Goal: Communication & Community: Answer question/provide support

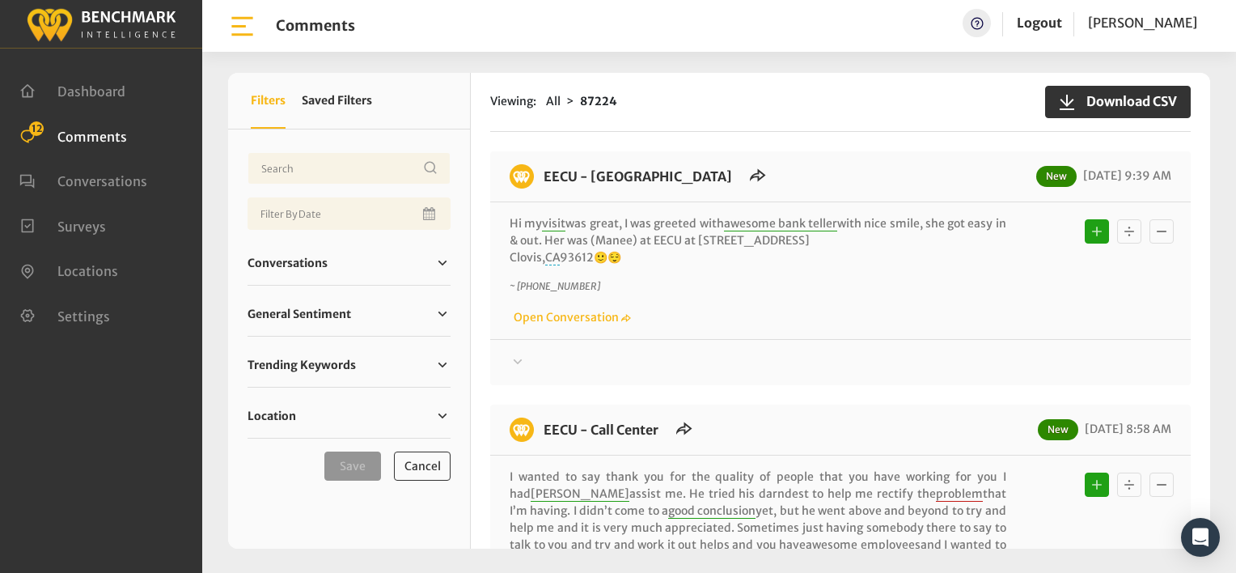
click at [782, 310] on div "~ [PHONE_NUMBER] Open Conversation" at bounding box center [840, 302] width 662 height 47
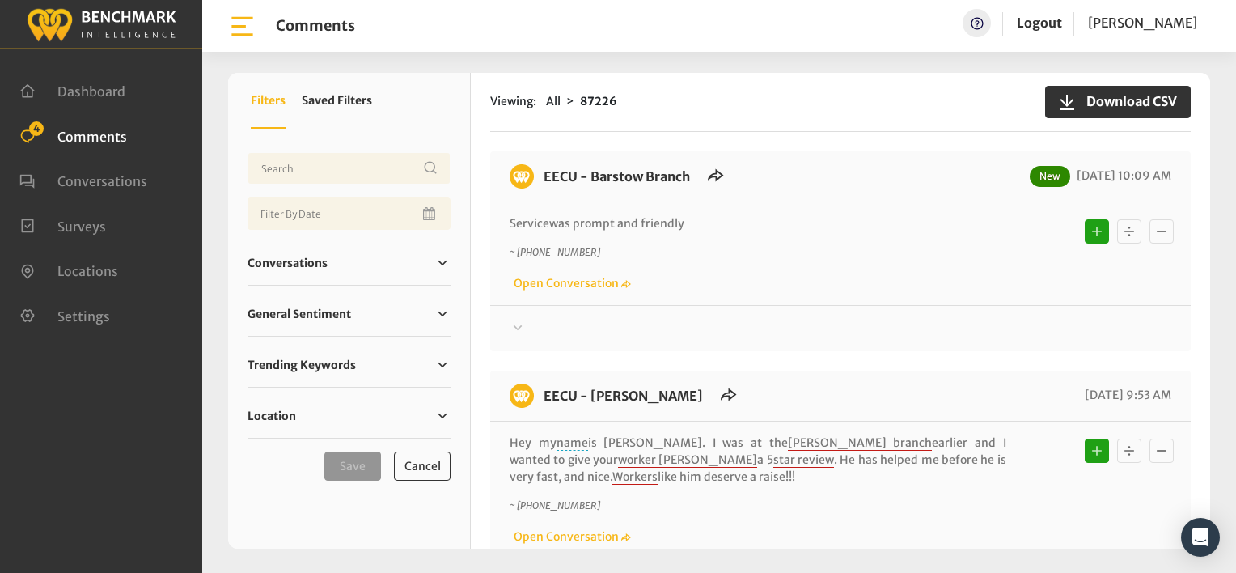
click at [843, 252] on p "~ +15592738108" at bounding box center [757, 252] width 497 height 15
